Goal: Information Seeking & Learning: Learn about a topic

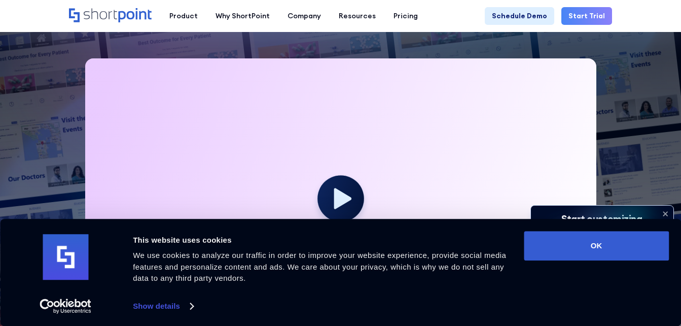
scroll to position [659, 0]
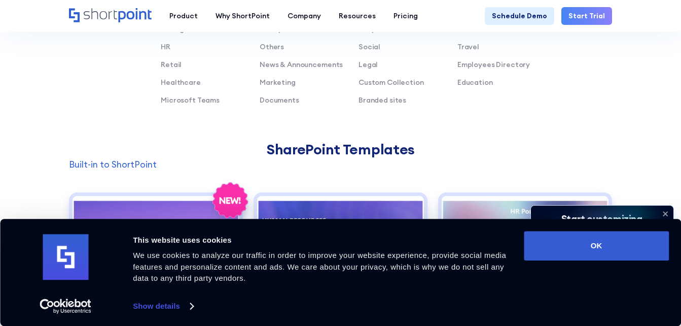
drag, startPoint x: 470, startPoint y: 66, endPoint x: 535, endPoint y: 2, distance: 91.5
click at [465, 60] on link "Employees Directory" at bounding box center [493, 64] width 73 height 9
click at [465, 63] on link "Employees Directory" at bounding box center [493, 64] width 73 height 9
click at [466, 65] on link "Employees Directory" at bounding box center [493, 64] width 73 height 9
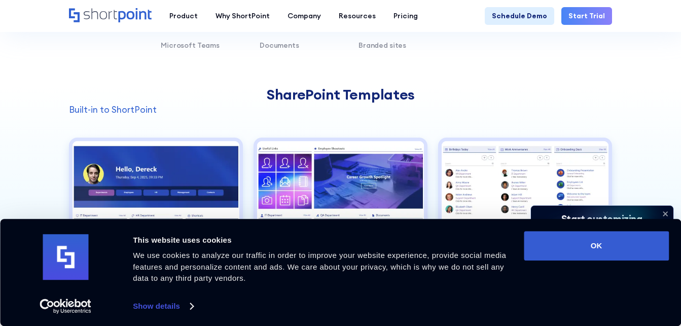
scroll to position [811, 0]
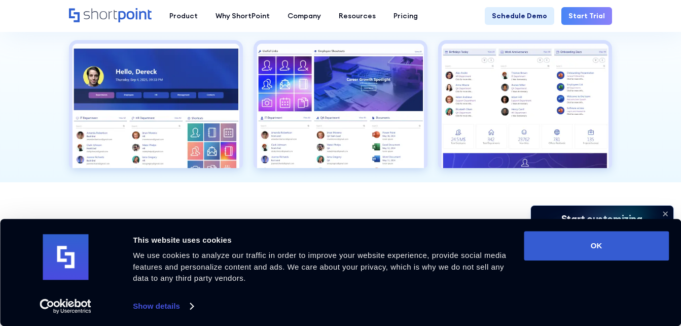
drag, startPoint x: 617, startPoint y: 237, endPoint x: 496, endPoint y: 197, distance: 127.8
click at [620, 237] on button "OK" at bounding box center [596, 245] width 145 height 29
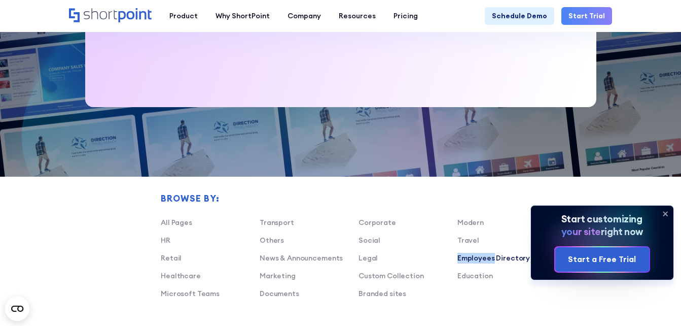
scroll to position [558, 0]
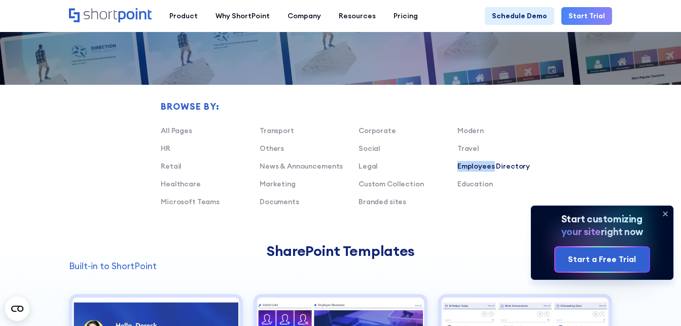
click at [469, 128] on link "Modern" at bounding box center [470, 130] width 26 height 9
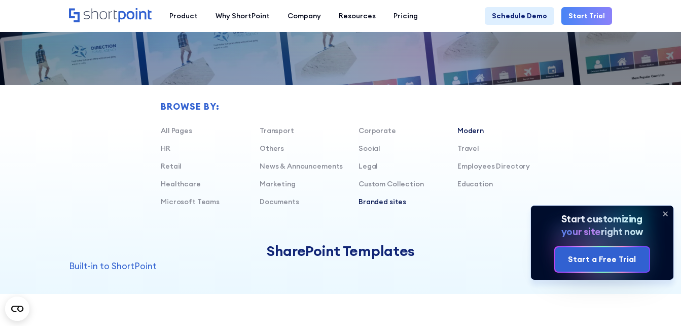
click at [372, 200] on link "Branded sites" at bounding box center [383, 201] width 48 height 9
drag, startPoint x: 372, startPoint y: 198, endPoint x: 183, endPoint y: 186, distance: 190.1
click at [372, 197] on link "Branded sites" at bounding box center [383, 201] width 48 height 9
click at [373, 198] on link "Branded sites" at bounding box center [383, 201] width 48 height 9
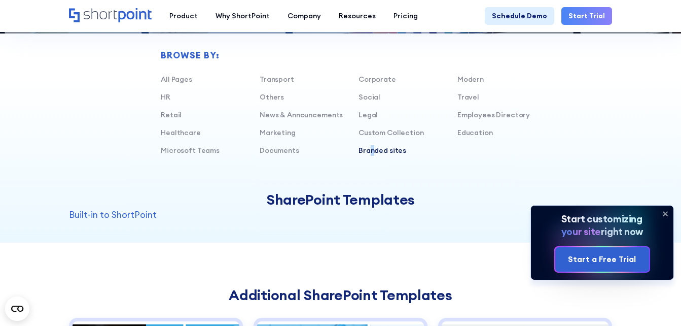
scroll to position [609, 0]
click at [276, 78] on link "Transport" at bounding box center [277, 79] width 34 height 9
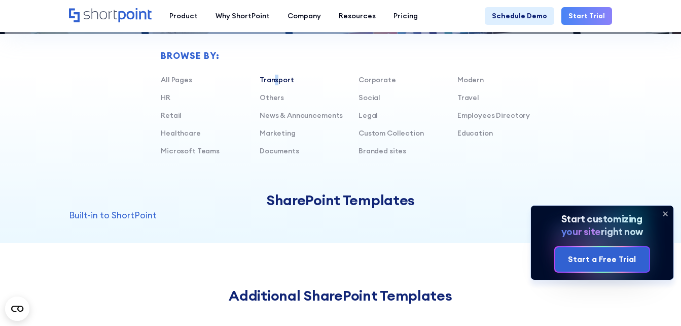
drag, startPoint x: 277, startPoint y: 79, endPoint x: 343, endPoint y: 84, distance: 66.2
click at [277, 80] on link "Transport" at bounding box center [277, 79] width 34 height 9
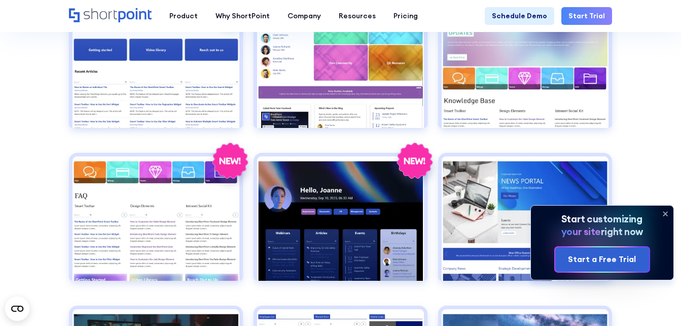
scroll to position [1420, 0]
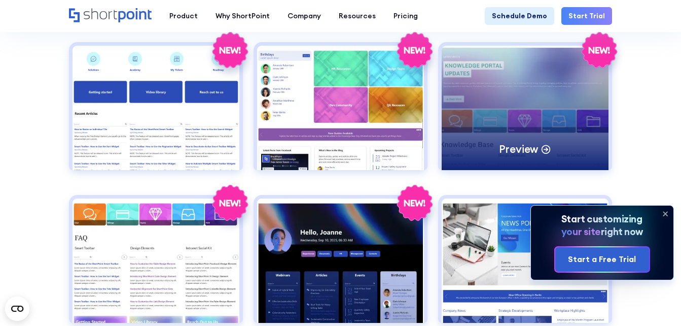
click at [489, 124] on div "Preview" at bounding box center [525, 108] width 167 height 124
click at [514, 152] on p "Preview" at bounding box center [519, 149] width 40 height 14
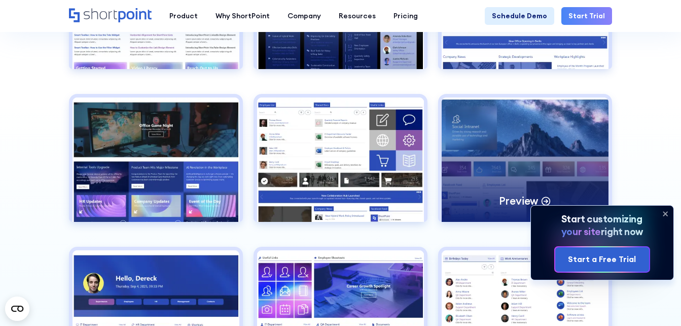
scroll to position [1572, 0]
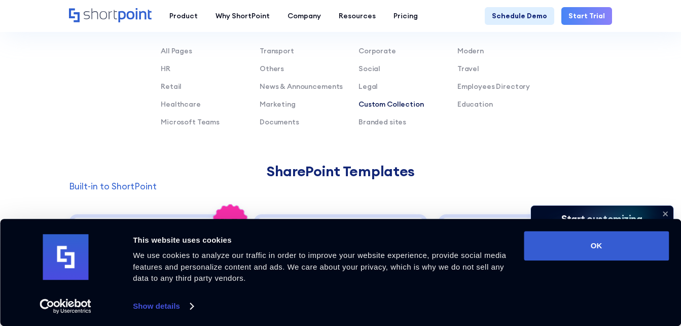
scroll to position [609, 0]
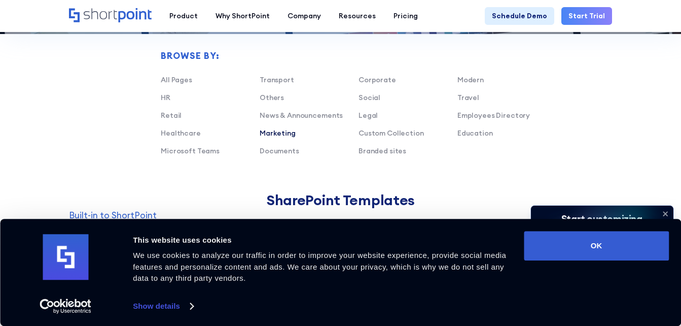
drag, startPoint x: 181, startPoint y: 149, endPoint x: 265, endPoint y: 136, distance: 84.6
click at [181, 150] on link "Microsoft Teams" at bounding box center [190, 150] width 59 height 9
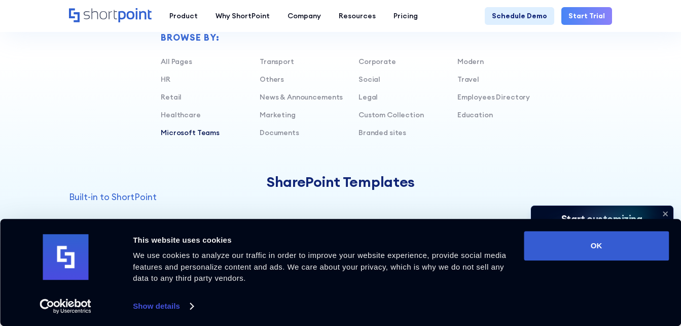
scroll to position [558, 0]
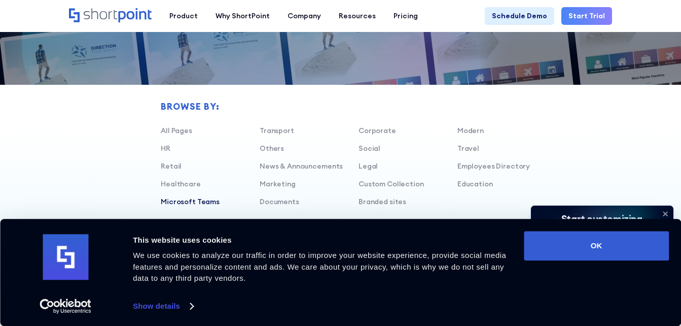
drag, startPoint x: 168, startPoint y: 149, endPoint x: 175, endPoint y: 150, distance: 6.7
click at [168, 151] on link "HR" at bounding box center [166, 148] width 10 height 9
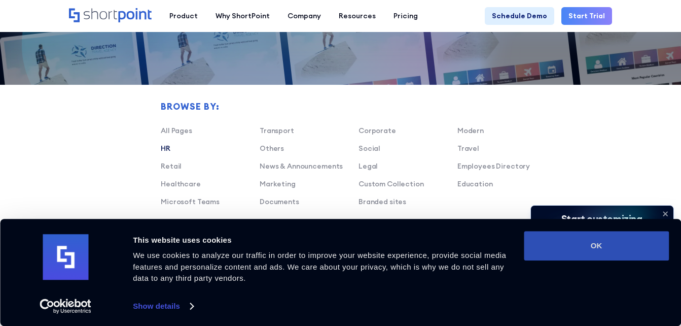
click at [578, 252] on button "OK" at bounding box center [596, 245] width 145 height 29
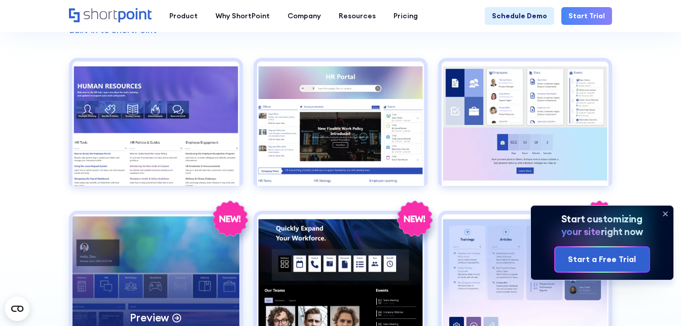
scroll to position [811, 0]
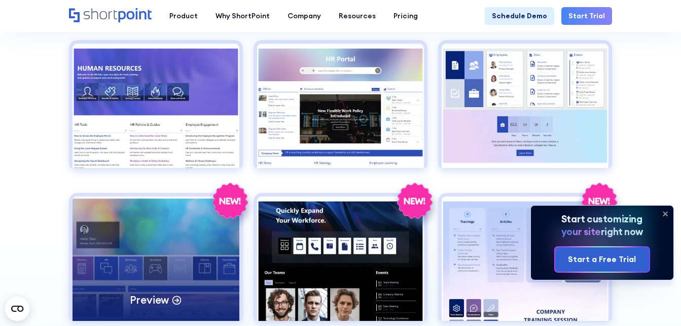
click at [176, 251] on div "Preview" at bounding box center [156, 258] width 167 height 124
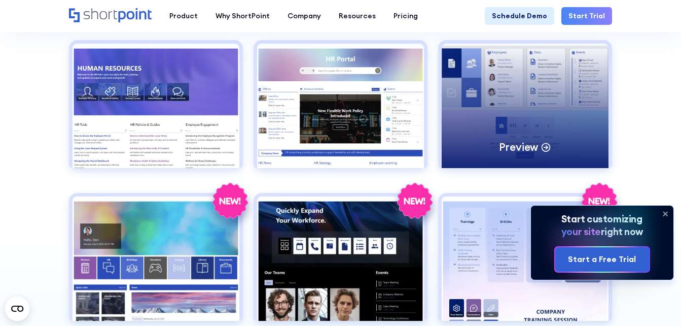
drag, startPoint x: 510, startPoint y: 128, endPoint x: 498, endPoint y: 135, distance: 13.7
click at [510, 129] on div "Preview" at bounding box center [525, 106] width 167 height 124
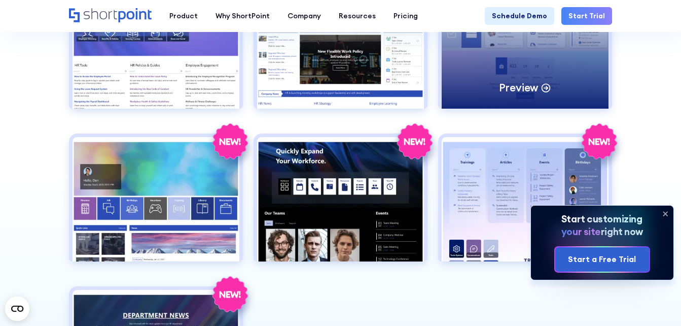
scroll to position [609, 0]
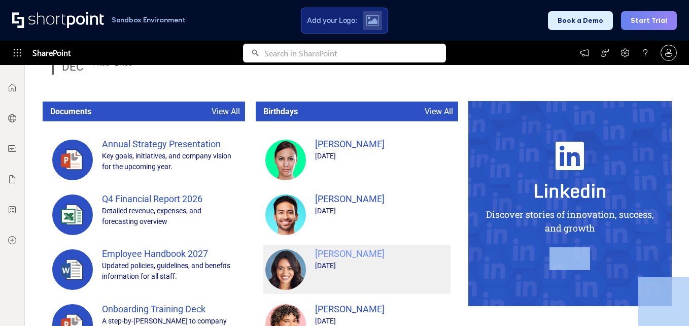
scroll to position [885, 0]
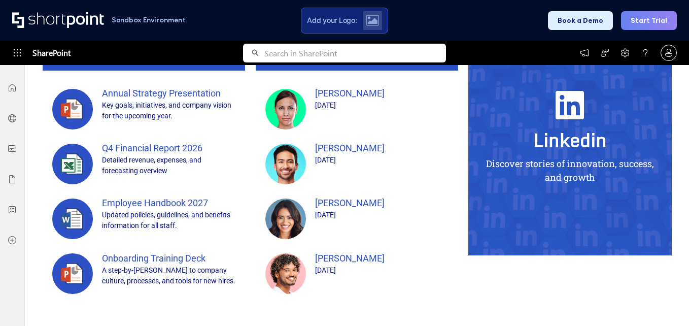
drag, startPoint x: 82, startPoint y: 269, endPoint x: 453, endPoint y: 306, distance: 373.1
click at [453, 305] on div "Birthdays View All Amanda Robertson March 11 Clark Johnson April 23 Joanne Rich…" at bounding box center [356, 178] width 203 height 256
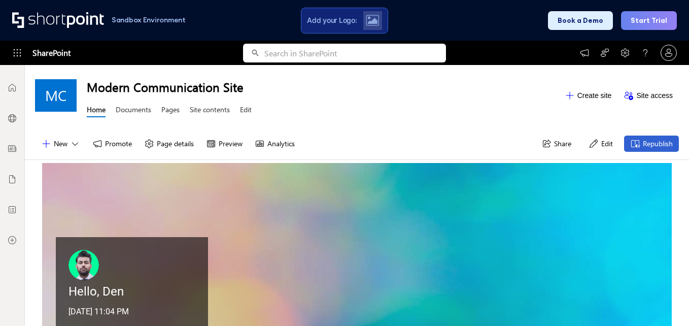
scroll to position [0, 0]
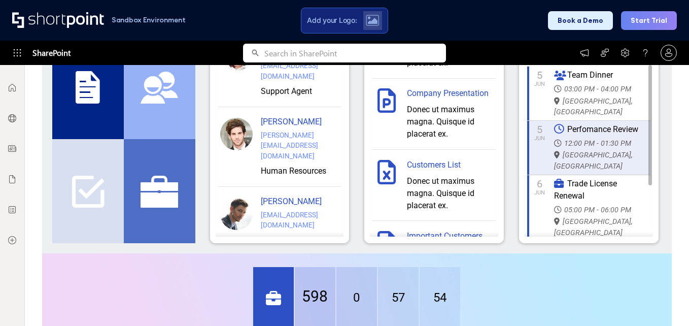
scroll to position [46, 0]
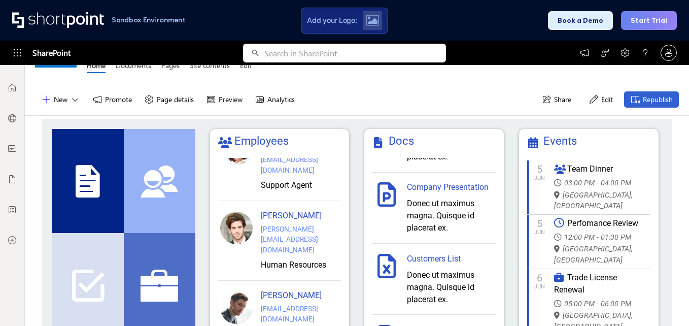
drag, startPoint x: 385, startPoint y: 196, endPoint x: 349, endPoint y: 135, distance: 70.9
click at [349, 132] on div "Docs List Employees List Tasks List Partners List Employees Thomas Brown brown@…" at bounding box center [356, 233] width 609 height 208
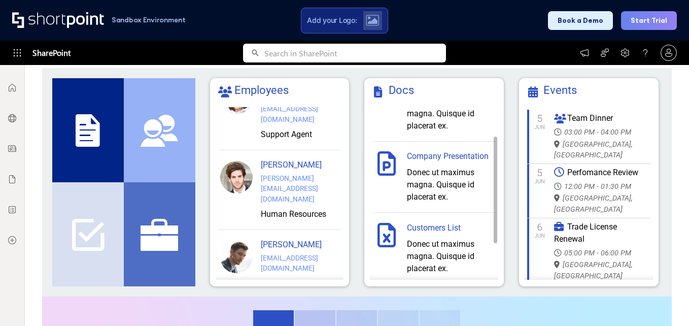
scroll to position [0, 0]
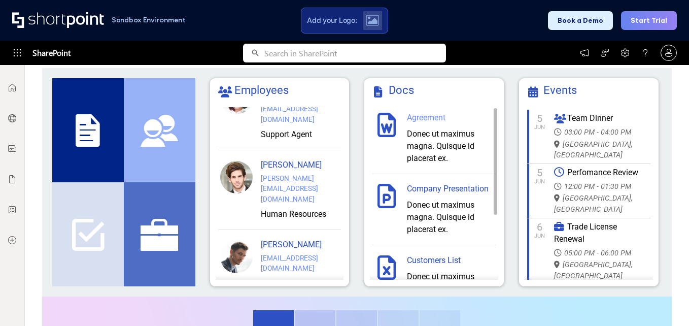
drag, startPoint x: 491, startPoint y: 191, endPoint x: 484, endPoint y: 173, distance: 19.3
click at [493, 168] on div "Docs Agreement Donec ut maximus magna. Quisque id placerat ex. Company Presenta…" at bounding box center [433, 182] width 139 height 208
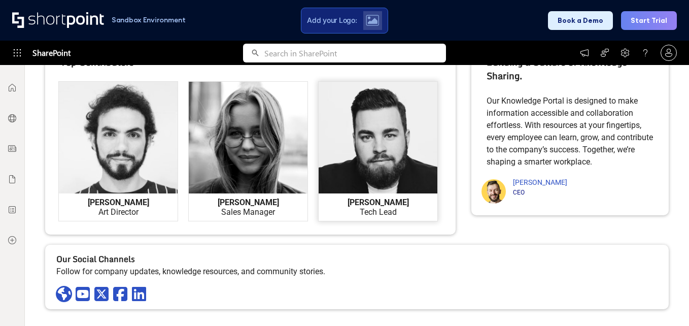
scroll to position [970, 0]
